Goal: Information Seeking & Learning: Learn about a topic

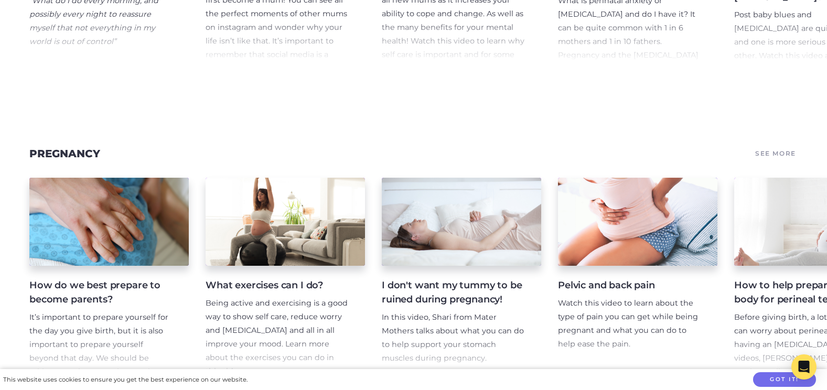
scroll to position [2411, 0]
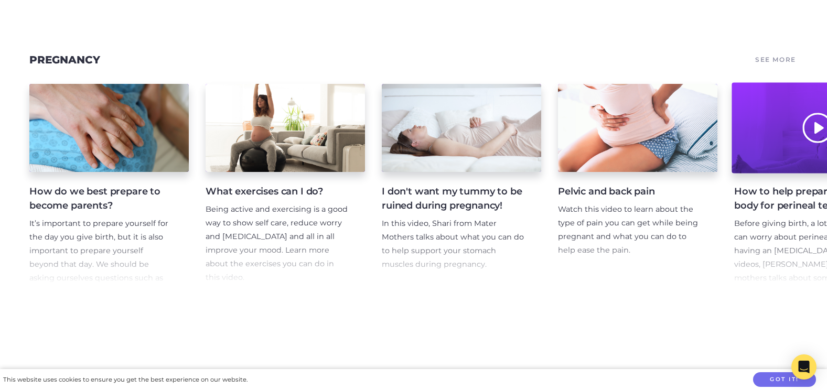
click at [816, 144] on div at bounding box center [813, 128] width 164 height 91
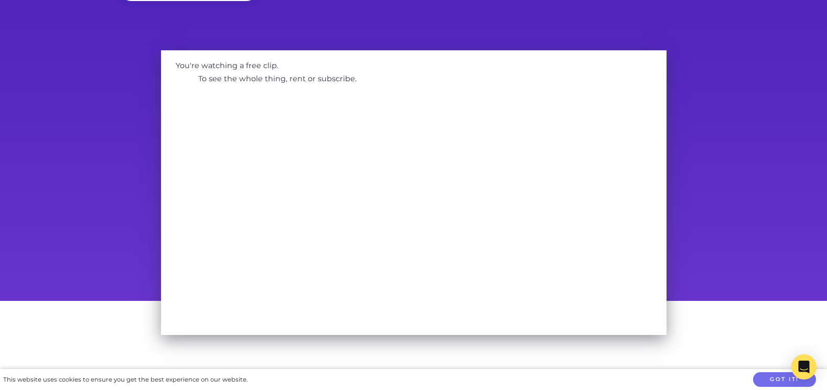
scroll to position [37, 0]
